Goal: Information Seeking & Learning: Learn about a topic

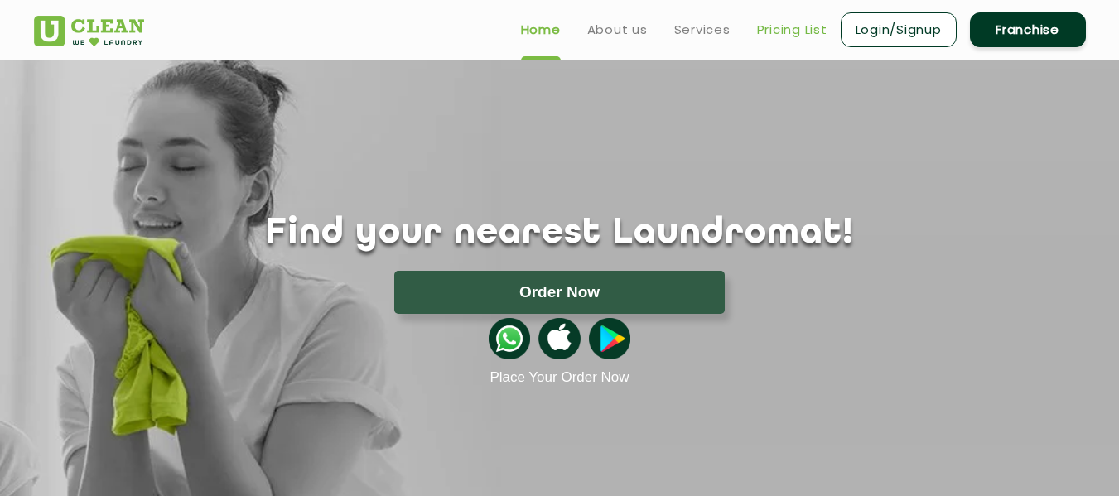
click at [806, 27] on link "Pricing List" at bounding box center [792, 30] width 70 height 20
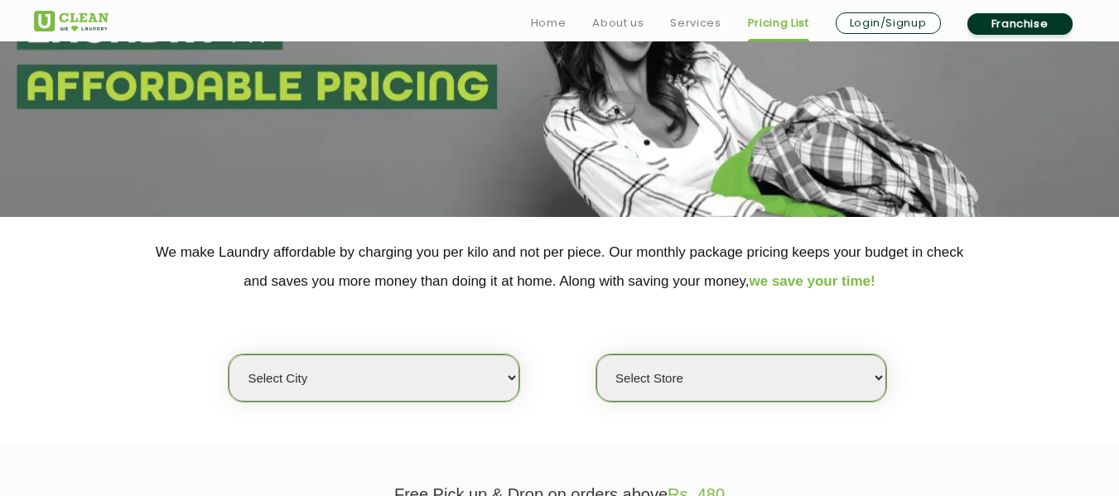
scroll to position [248, 0]
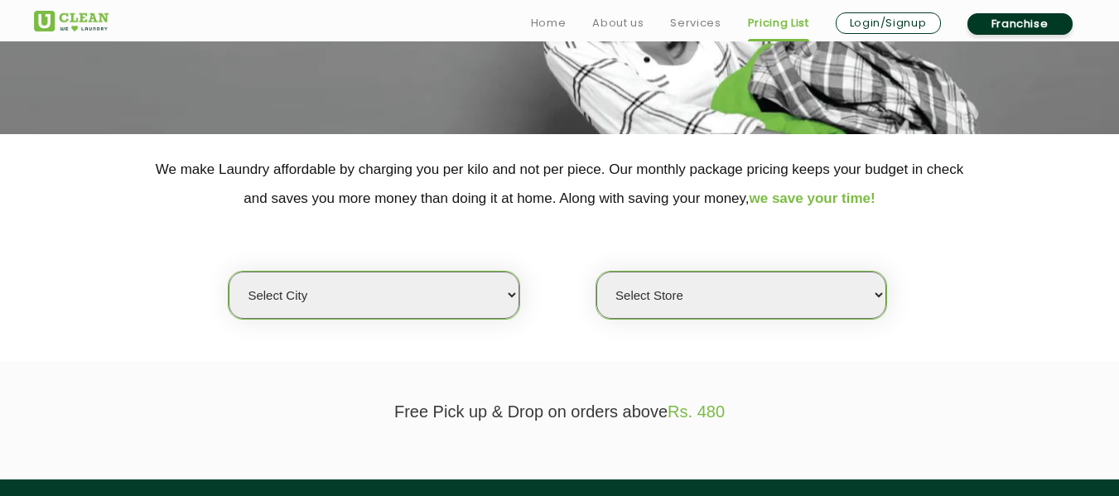
click at [441, 316] on select "Select city [GEOGRAPHIC_DATA] [GEOGRAPHIC_DATA] [GEOGRAPHIC_DATA] [GEOGRAPHIC_D…" at bounding box center [374, 295] width 290 height 47
select select "11"
click at [229, 272] on select "Select city [GEOGRAPHIC_DATA] [GEOGRAPHIC_DATA] [GEOGRAPHIC_DATA] [GEOGRAPHIC_D…" at bounding box center [374, 295] width 290 height 47
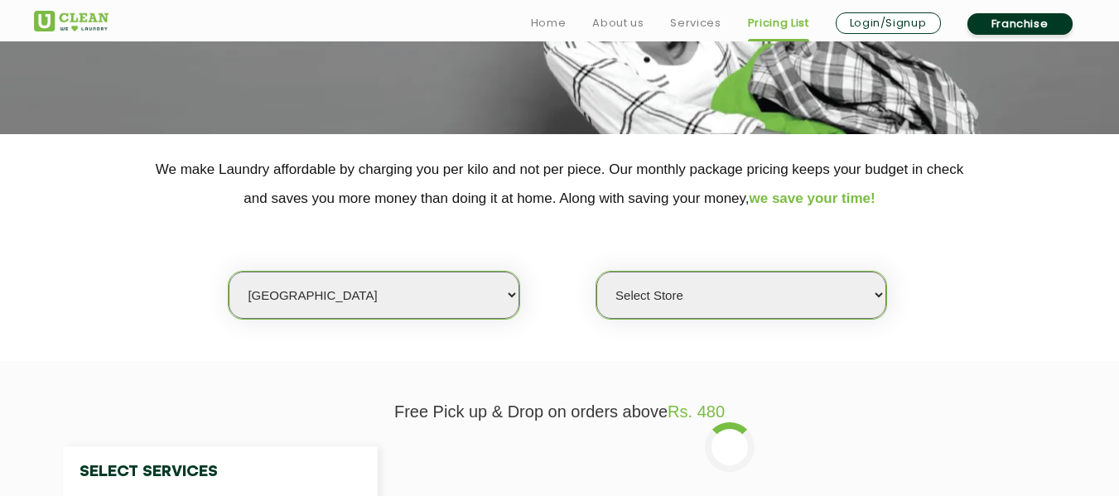
click at [690, 297] on select "Select Store [GEOGRAPHIC_DATA][PERSON_NAME] UClean Navalur UClean Chitlapakkam …" at bounding box center [741, 295] width 290 height 47
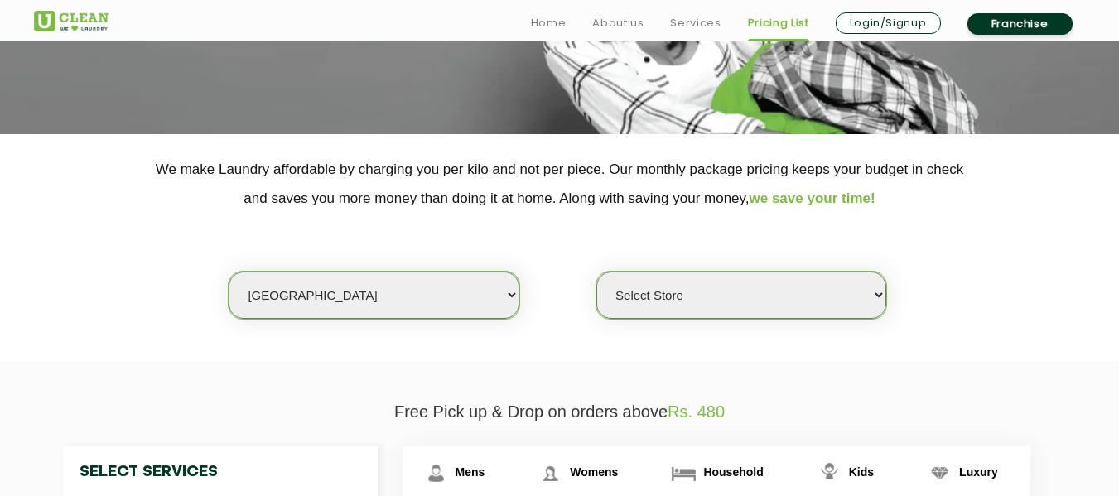
select select "584"
click at [596, 272] on select "Select Store [GEOGRAPHIC_DATA][PERSON_NAME] UClean Navalur UClean Chitlapakkam …" at bounding box center [741, 295] width 290 height 47
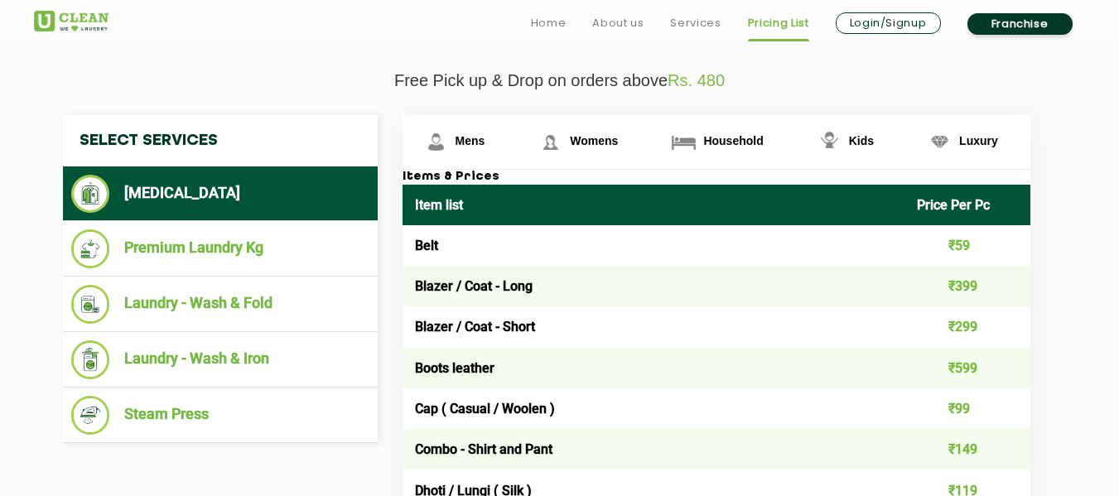
scroll to position [663, 0]
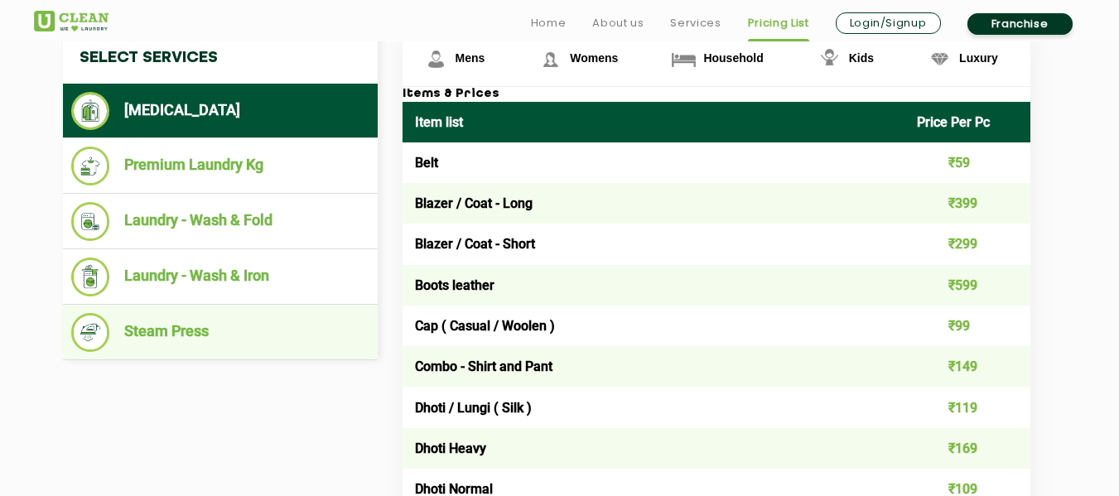
click at [164, 337] on li "Steam Press" at bounding box center [220, 332] width 298 height 39
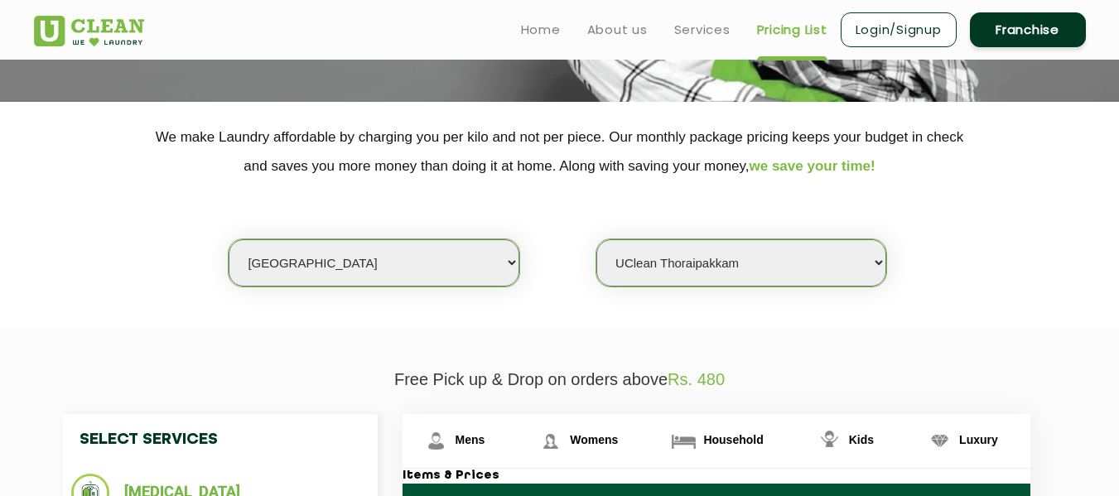
scroll to position [0, 0]
